Goal: Information Seeking & Learning: Check status

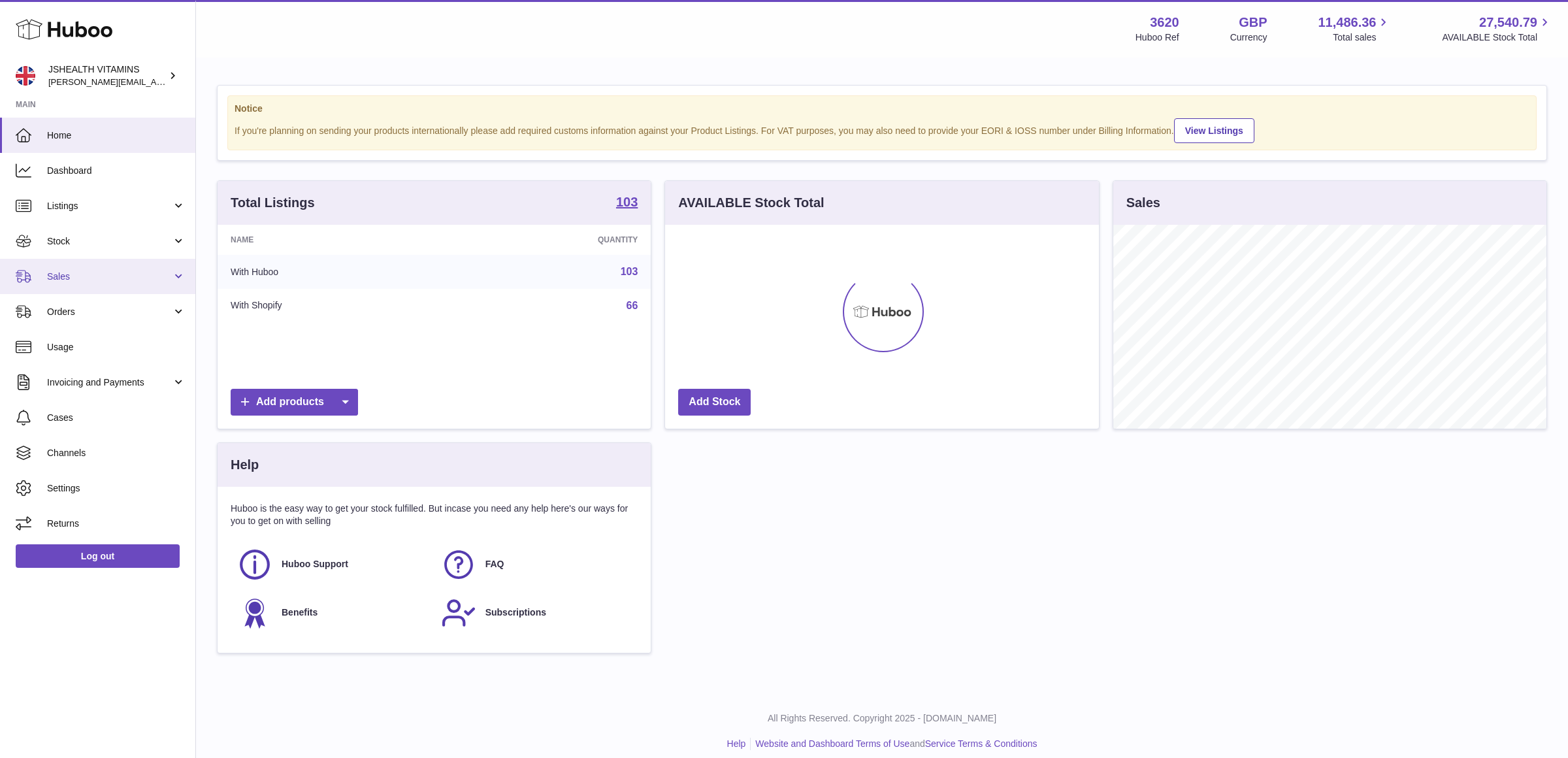
scroll to position [203, 433]
click at [112, 242] on span "Stock" at bounding box center [110, 241] width 125 height 12
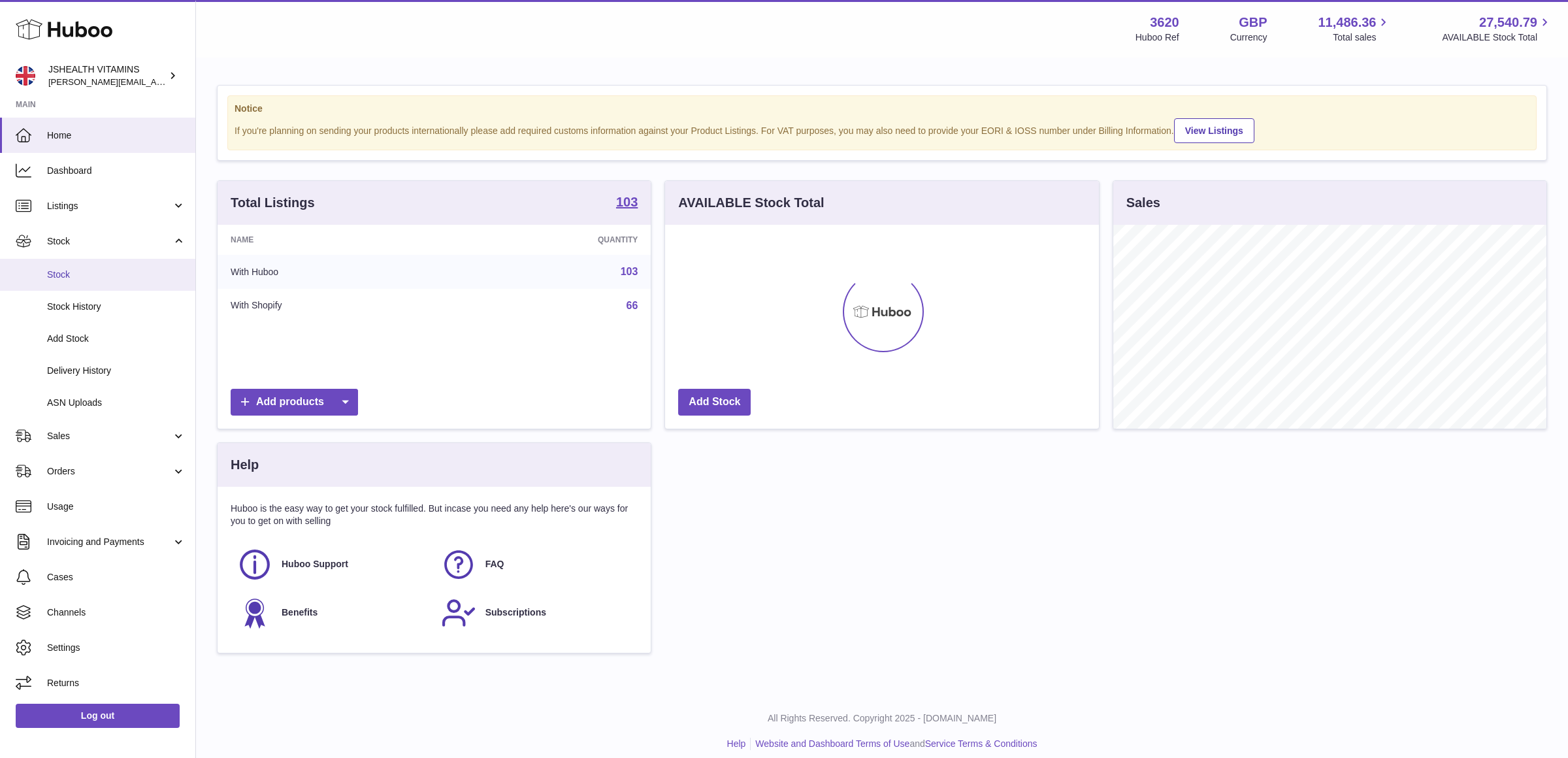
click at [106, 273] on span "Stock" at bounding box center [116, 274] width 139 height 12
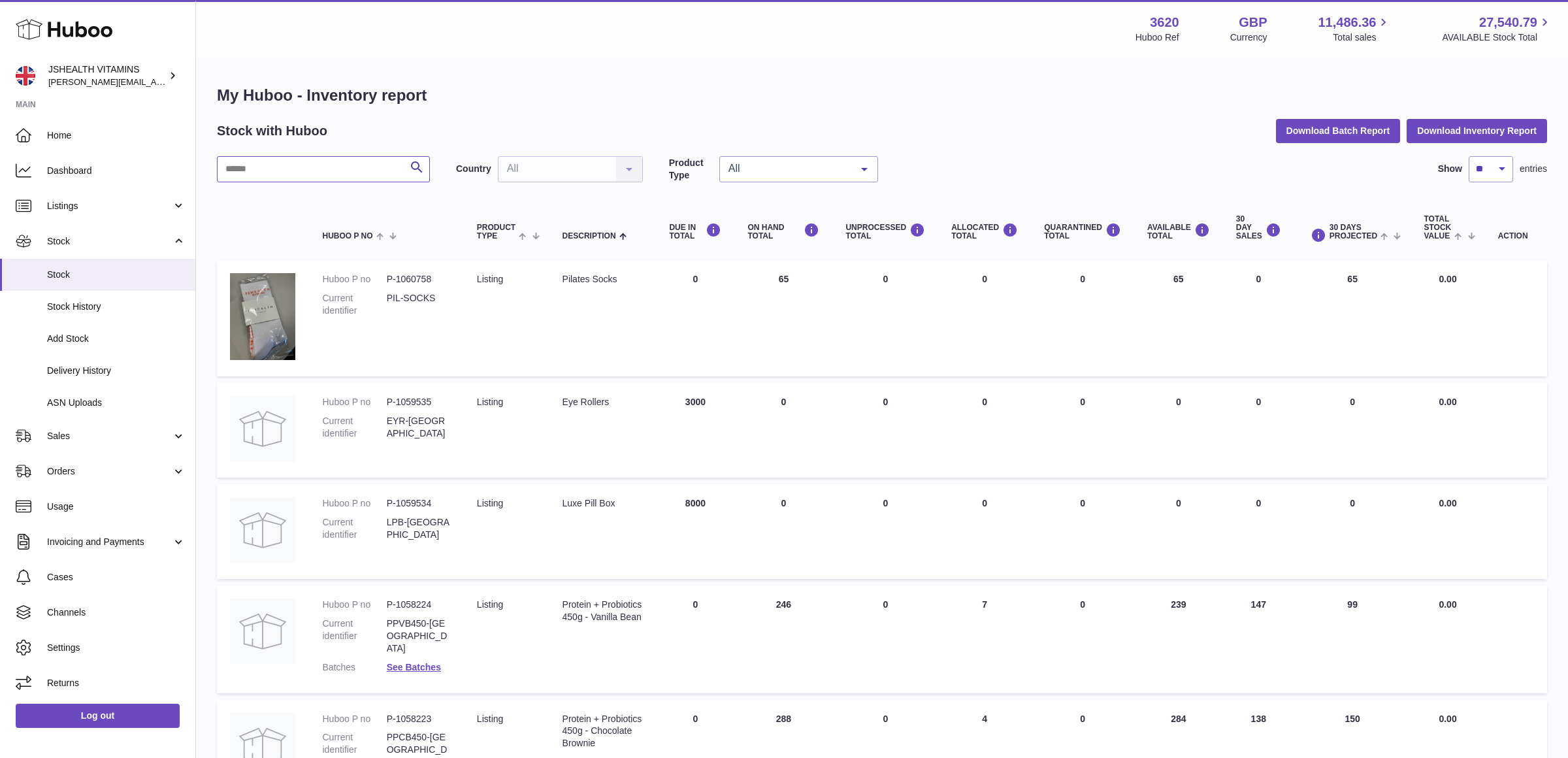
click at [270, 170] on input "text" at bounding box center [323, 169] width 213 height 26
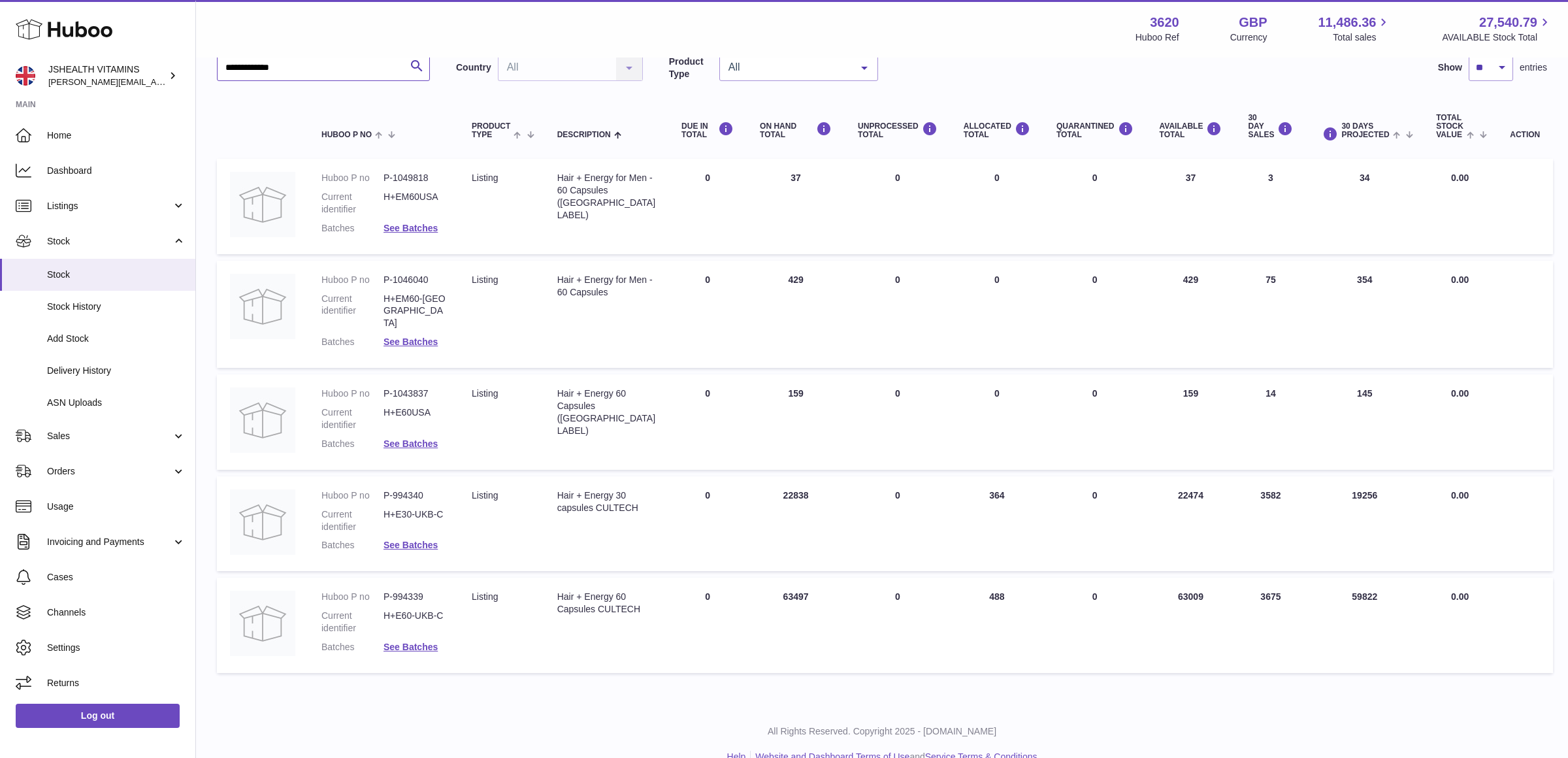
type input "**********"
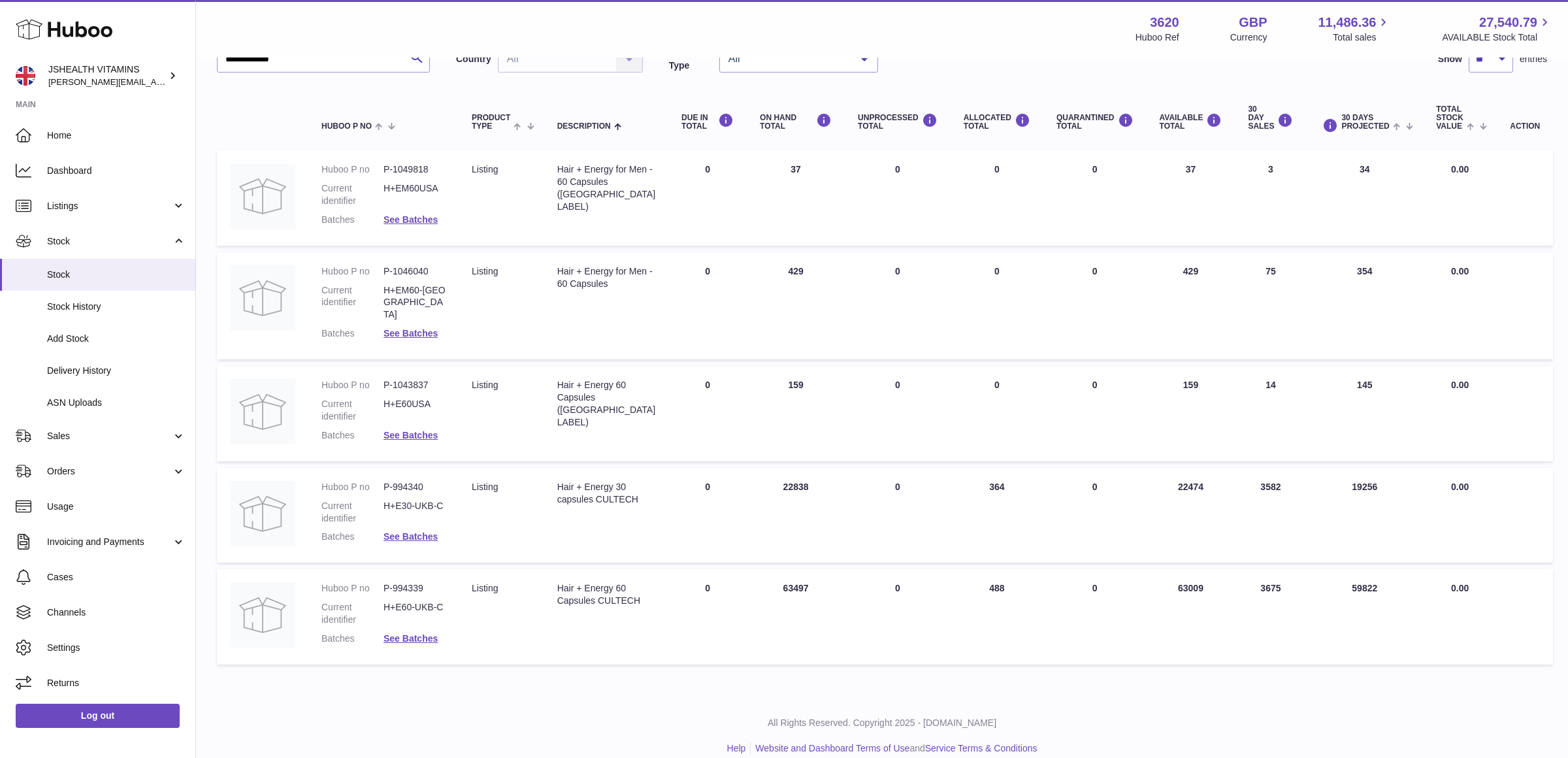
click at [442, 375] on td "Huboo P no P-1043837 Current identifier H+E60USA Batches See Batches" at bounding box center [383, 414] width 150 height 96
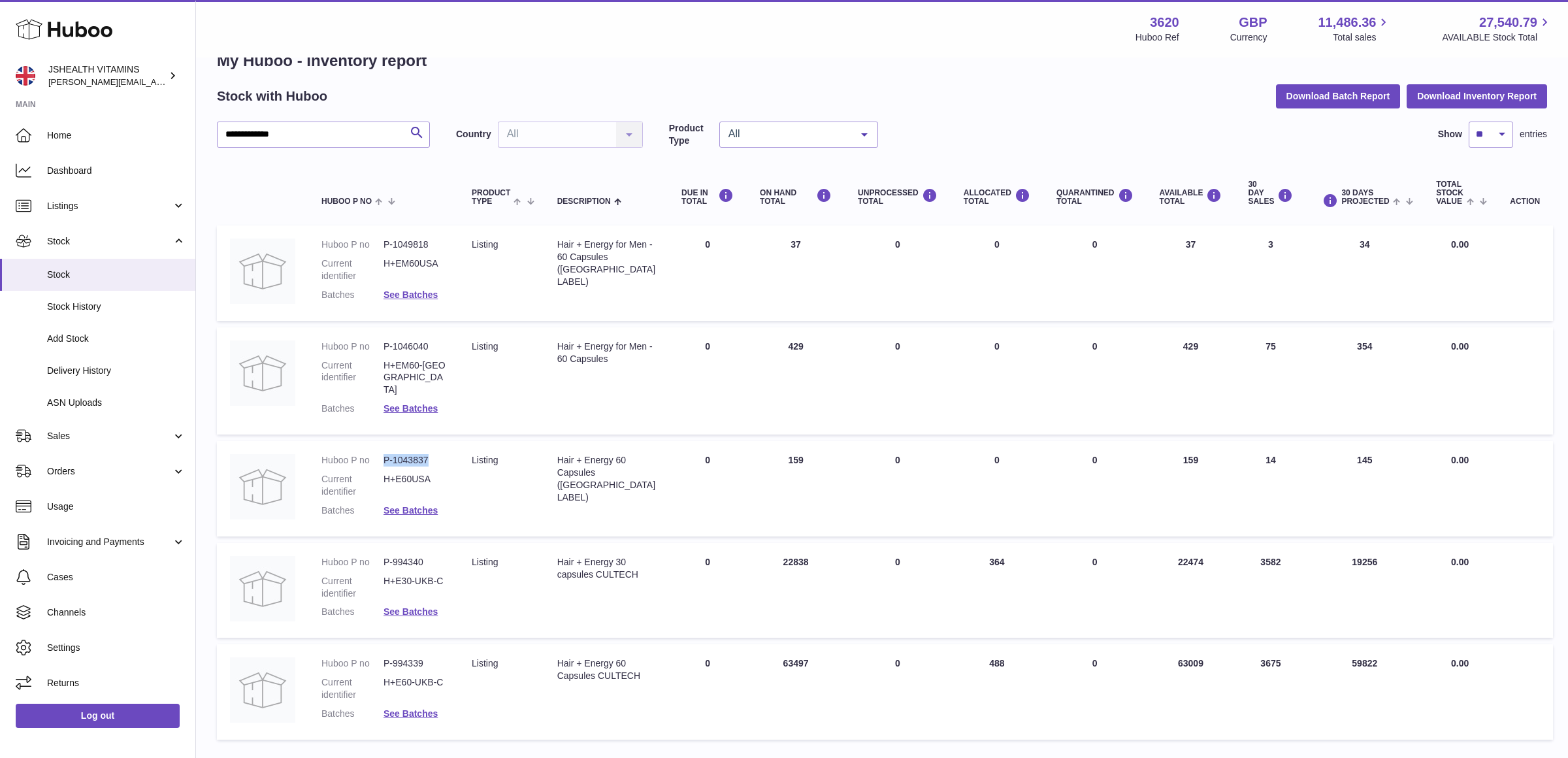
scroll to position [67, 0]
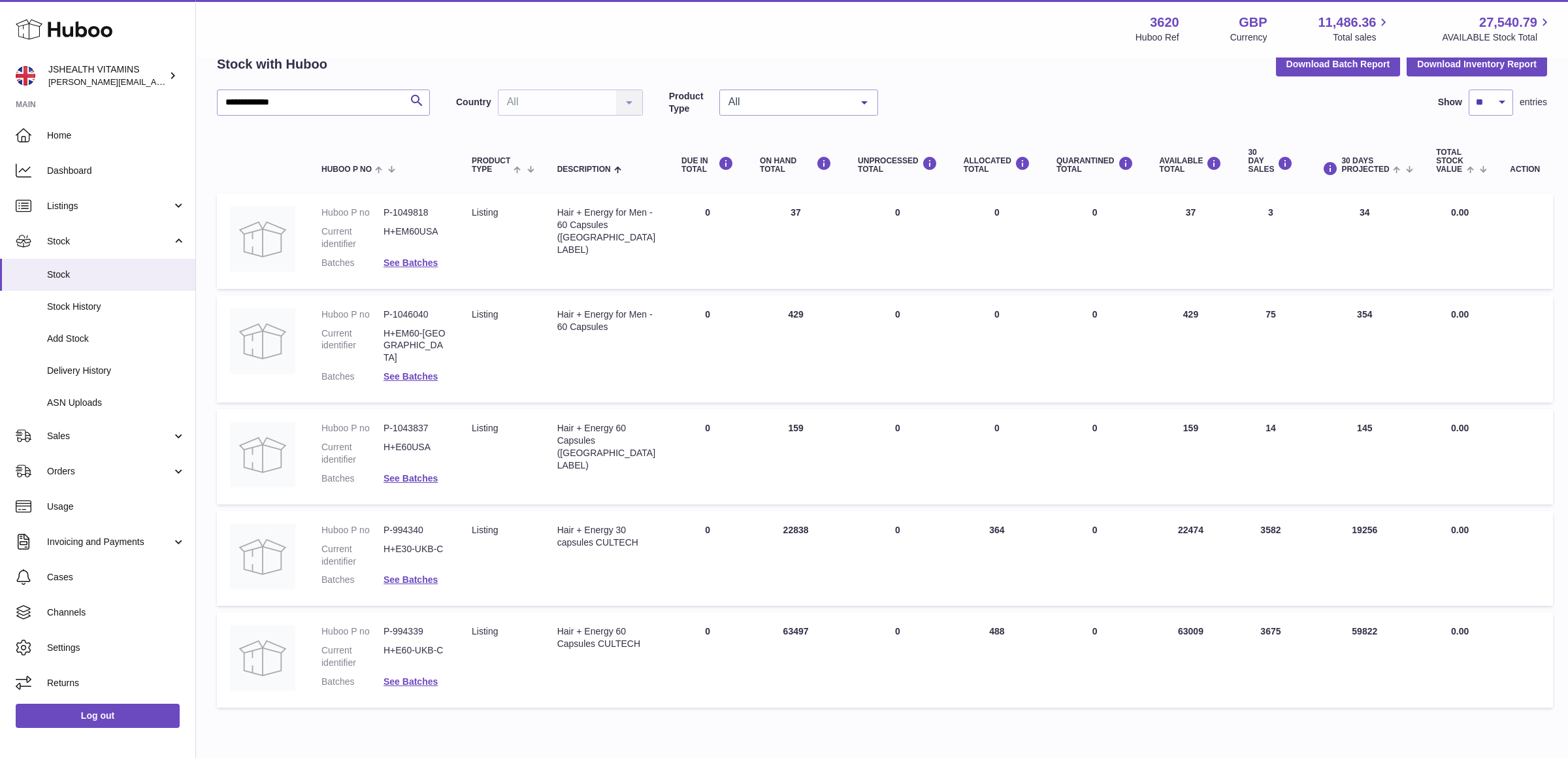
drag, startPoint x: 572, startPoint y: 424, endPoint x: 565, endPoint y: 429, distance: 8.6
click at [572, 424] on div "Hair + Energy 60 Capsules (USA LABEL)" at bounding box center [606, 446] width 98 height 50
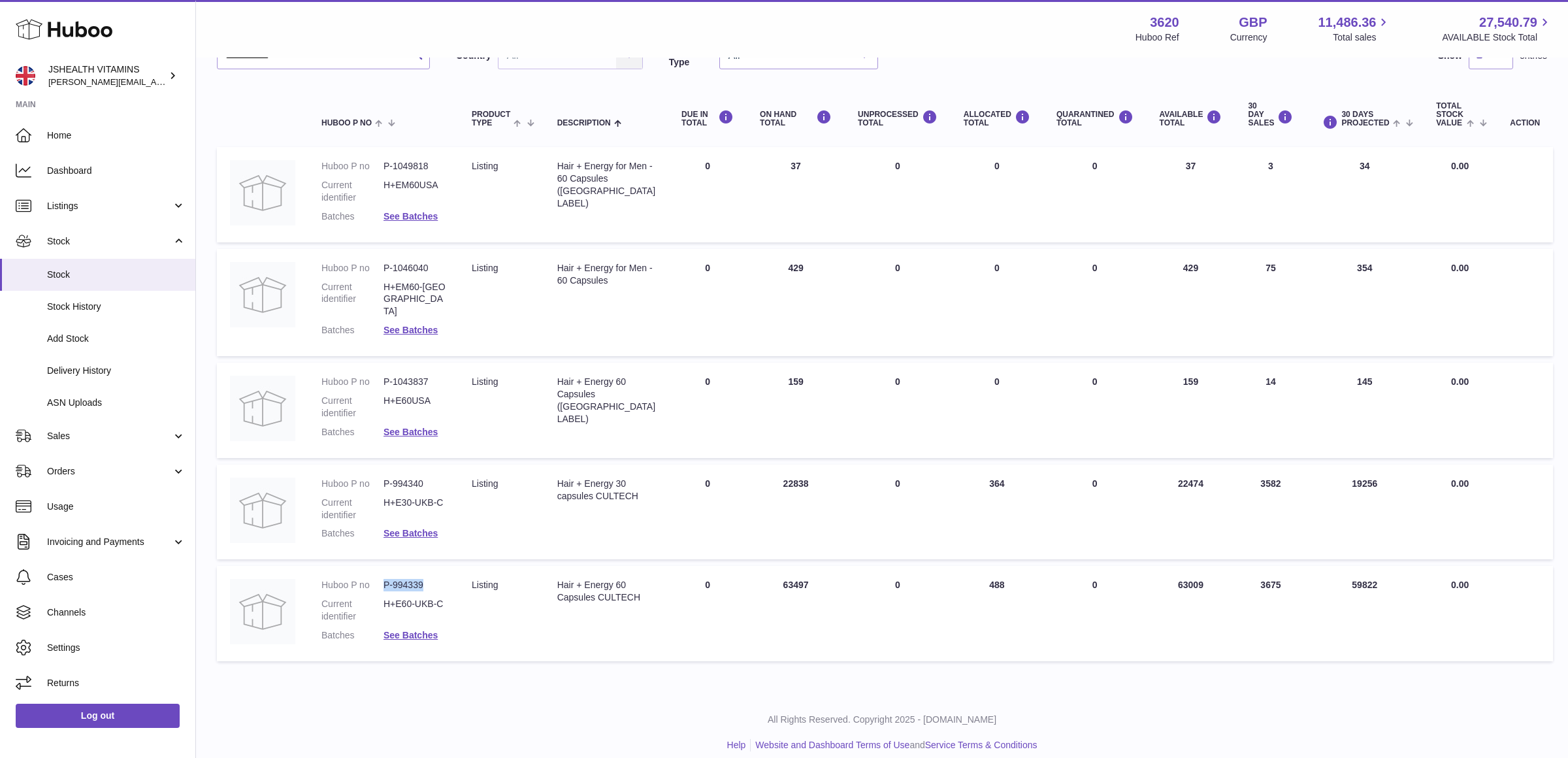
drag, startPoint x: 422, startPoint y: 571, endPoint x: 387, endPoint y: 571, distance: 35.0
click at [387, 579] on dd "P-994339" at bounding box center [415, 584] width 62 height 12
copy dd "P-994339"
click at [406, 630] on link "See Batches" at bounding box center [411, 635] width 54 height 11
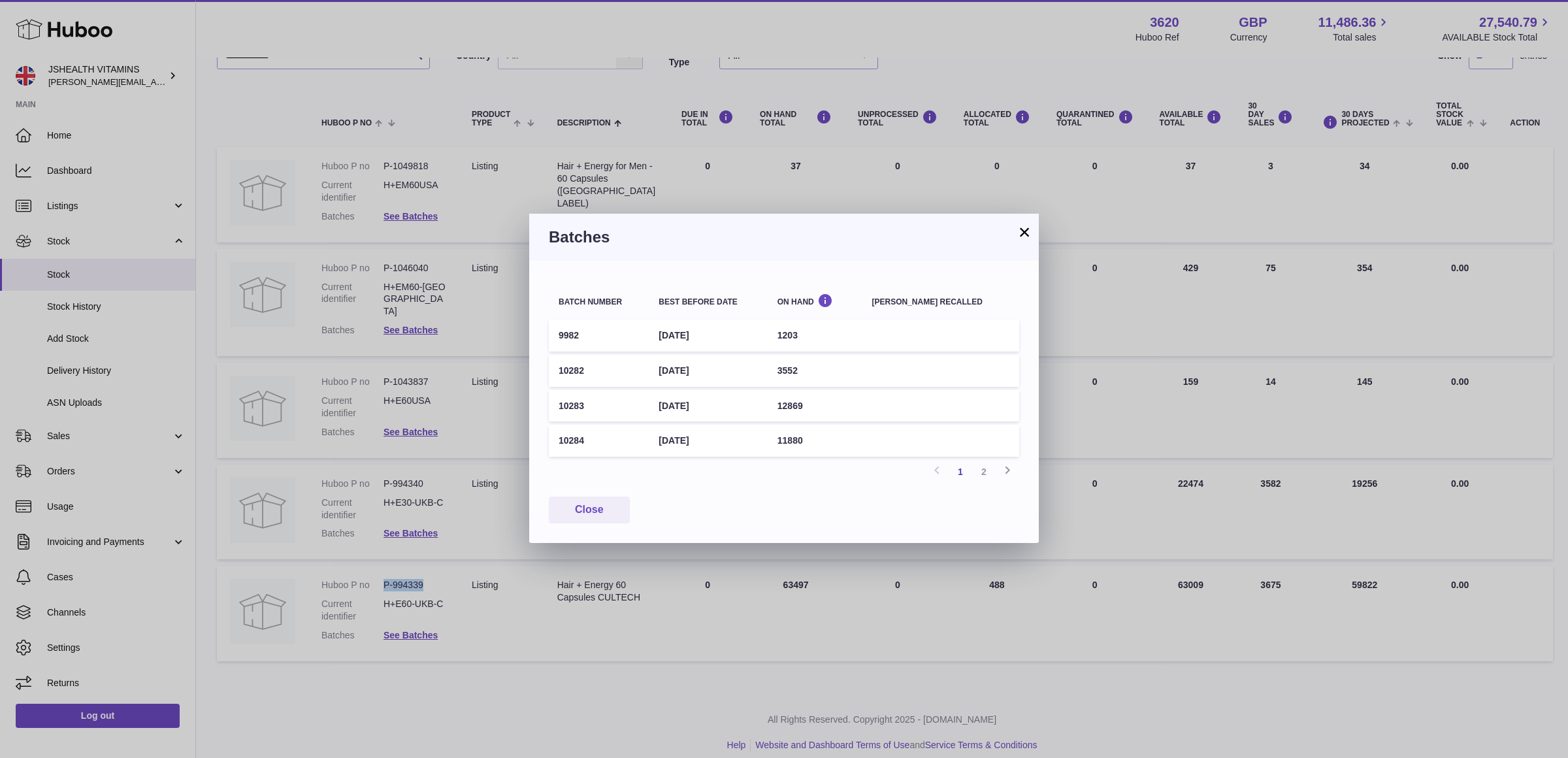
drag, startPoint x: 590, startPoint y: 373, endPoint x: 558, endPoint y: 370, distance: 32.1
click at [558, 370] on td "10282" at bounding box center [598, 370] width 100 height 32
copy td "10282"
drag, startPoint x: 589, startPoint y: 337, endPoint x: 598, endPoint y: 320, distance: 19.2
click at [558, 337] on td "9982" at bounding box center [598, 335] width 100 height 32
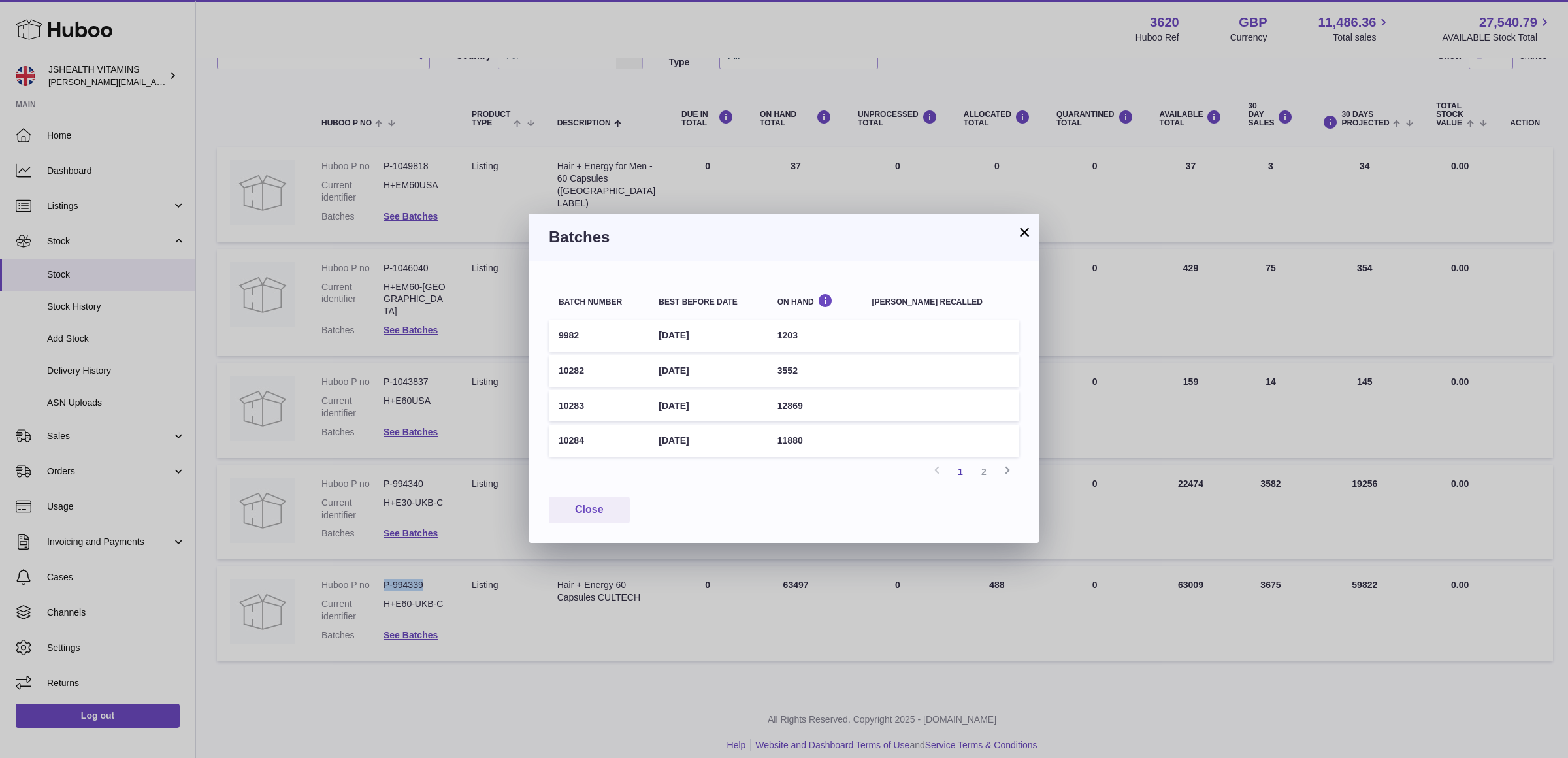
copy td "9982"
